Goal: Information Seeking & Learning: Learn about a topic

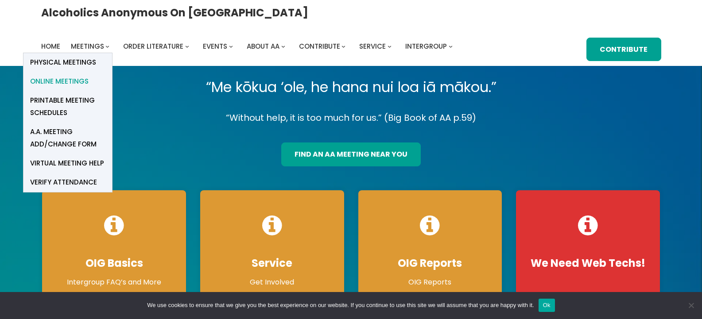
click at [89, 75] on span "Online Meetings" at bounding box center [59, 81] width 58 height 12
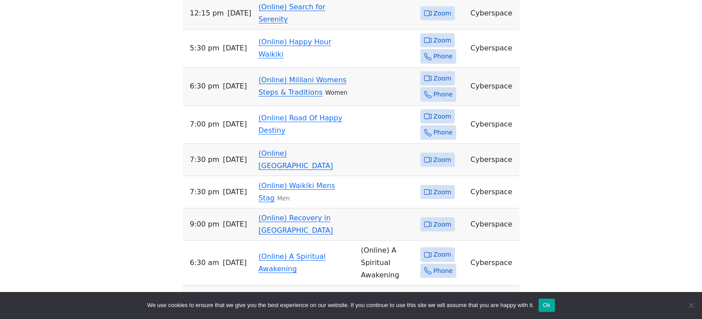
scroll to position [399, 0]
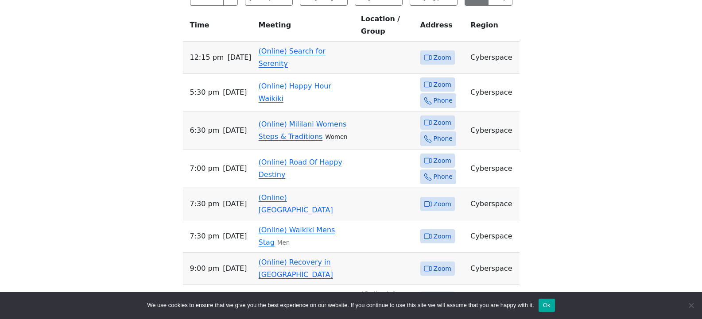
click at [445, 63] on span "Zoom" at bounding box center [443, 57] width 18 height 11
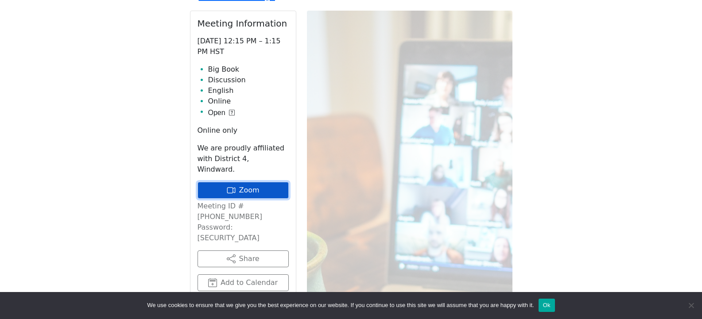
click at [241, 199] on link "Zoom" at bounding box center [243, 190] width 91 height 17
